Goal: Information Seeking & Learning: Understand process/instructions

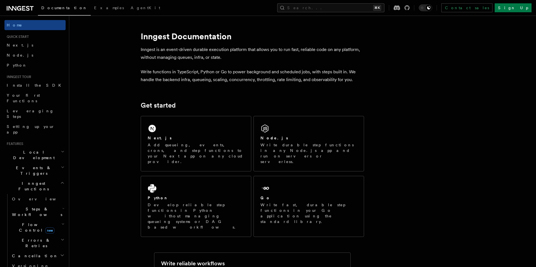
click at [37, 150] on span "Local Development" at bounding box center [32, 155] width 56 height 11
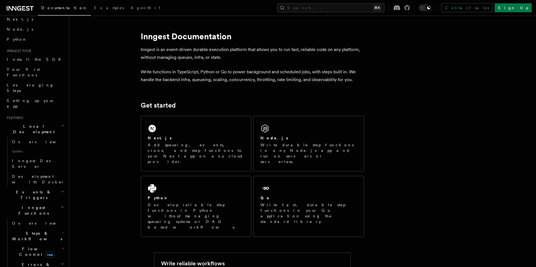
scroll to position [30, 0]
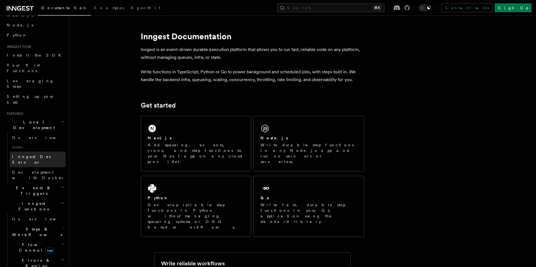
click at [30, 155] on span "Inngest Dev Server" at bounding box center [36, 160] width 48 height 10
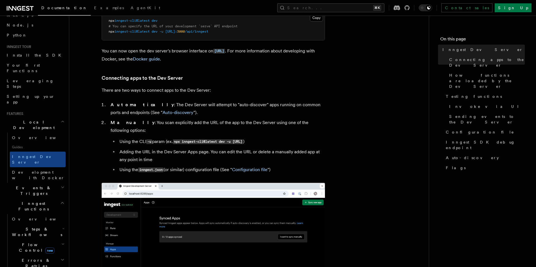
scroll to position [283, 0]
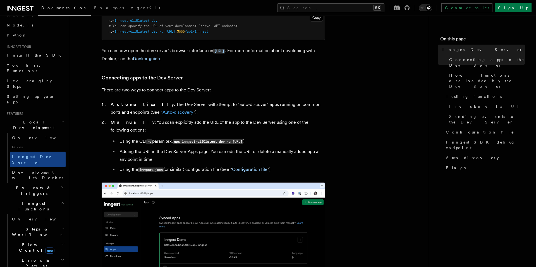
click at [162, 114] on link "Auto-discovery" at bounding box center [177, 112] width 31 height 5
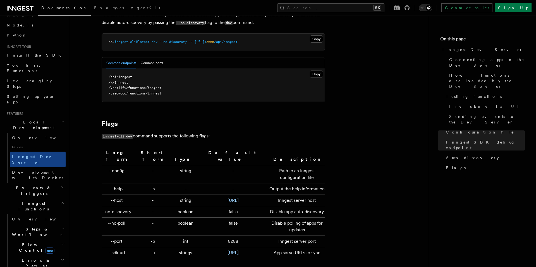
scroll to position [1715, 0]
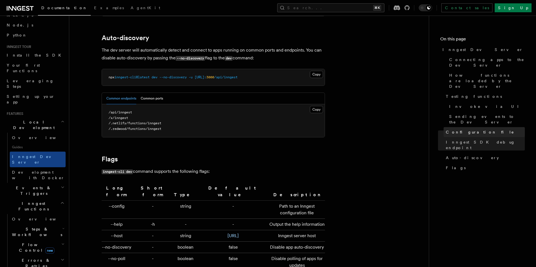
click at [458, 129] on span "Configuration file" at bounding box center [480, 132] width 68 height 6
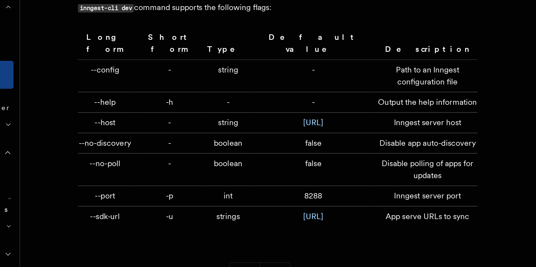
scroll to position [1774, 0]
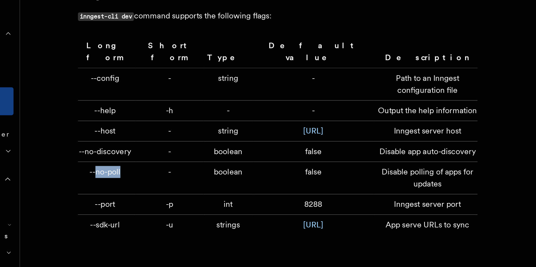
drag, startPoint x: 112, startPoint y: 198, endPoint x: 128, endPoint y: 198, distance: 16.7
click at [128, 198] on td "--no-poll" at bounding box center [118, 203] width 32 height 18
copy td "no-poll"
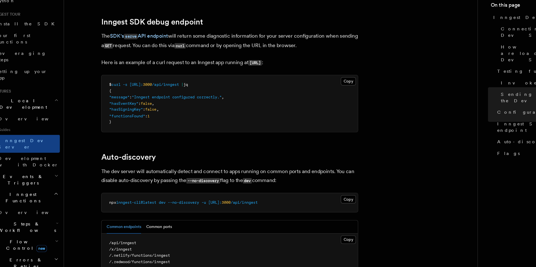
scroll to position [1581, 0]
